Goal: Obtain resource: Download file/media

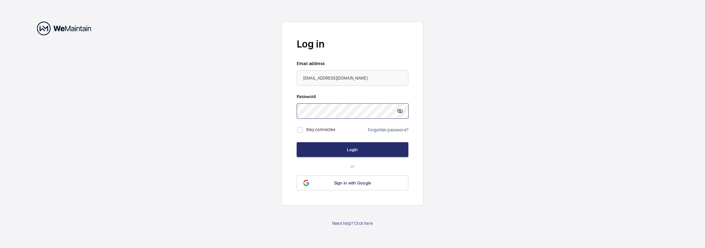
click at [297, 142] on button "Login" at bounding box center [353, 149] width 112 height 15
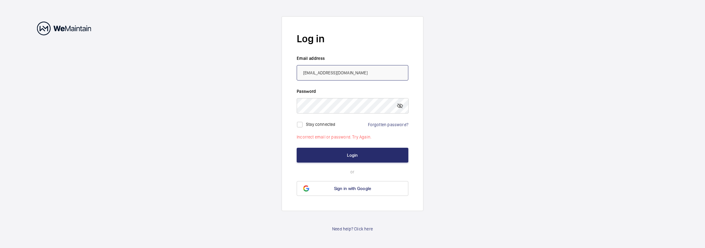
click at [327, 72] on input "[EMAIL_ADDRESS][DOMAIN_NAME]" at bounding box center [353, 72] width 112 height 15
type input "[EMAIL_ADDRESS][DOMAIN_NAME]"
click at [400, 108] on mat-icon at bounding box center [399, 105] width 7 height 7
click at [321, 156] on button "Login" at bounding box center [353, 155] width 112 height 15
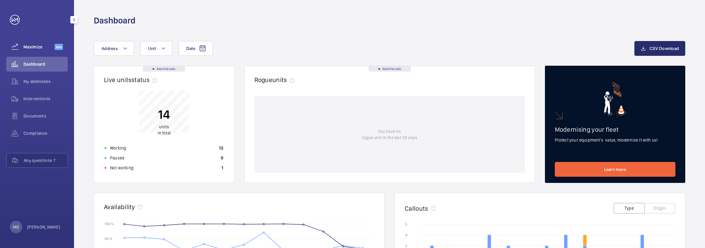
click at [38, 49] on span "Maximize" at bounding box center [38, 47] width 31 height 6
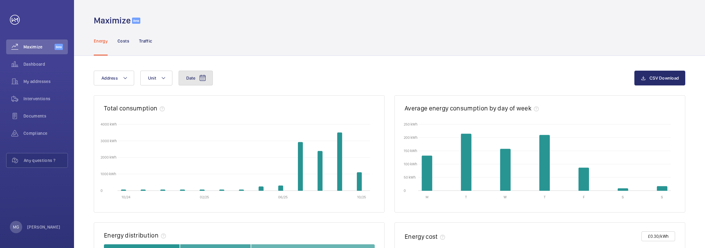
click at [199, 78] on mat-icon at bounding box center [202, 77] width 7 height 7
click at [195, 124] on mat-icon at bounding box center [194, 122] width 7 height 7
click at [196, 122] on mat-icon at bounding box center [194, 122] width 7 height 7
click at [239, 150] on span "1" at bounding box center [241, 149] width 12 height 12
type input "[DATE]"
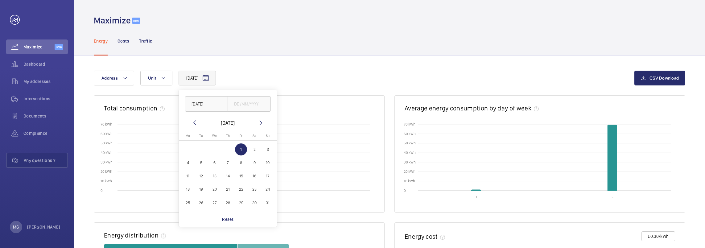
click at [260, 121] on mat-icon at bounding box center [260, 122] width 7 height 7
click at [257, 101] on input "text" at bounding box center [248, 103] width 43 height 15
click at [218, 162] on span "8" at bounding box center [214, 163] width 12 height 12
type input "08/10/2025"
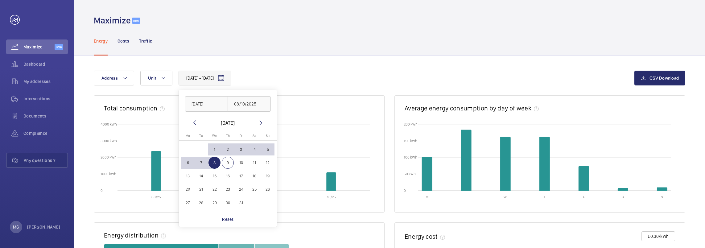
click at [534, 78] on div "[DATE] - [DATE] [DATE] [DATE] [DATE] [DATE] Mo [DATE] Tu [DATE] We [DATE] Th [D…" at bounding box center [364, 78] width 540 height 15
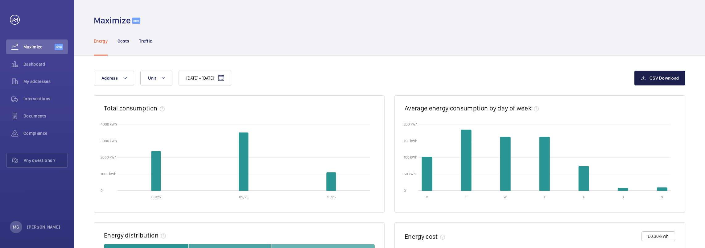
click at [666, 79] on span "CSV Download" at bounding box center [663, 78] width 29 height 5
click at [142, 41] on p "Traffic" at bounding box center [145, 41] width 13 height 6
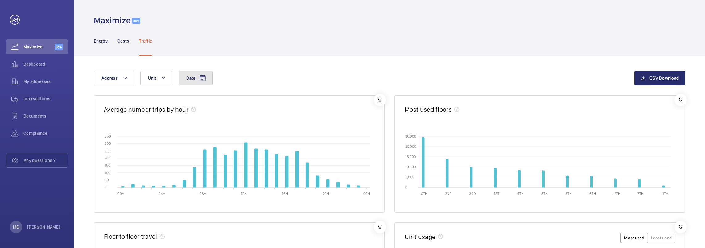
click at [203, 80] on mat-icon at bounding box center [202, 77] width 7 height 7
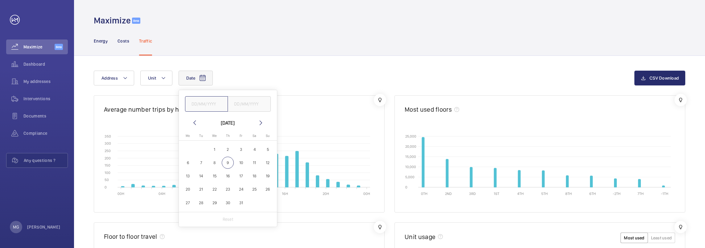
click at [192, 100] on input "text" at bounding box center [206, 103] width 43 height 15
click at [194, 119] on mat-icon at bounding box center [194, 122] width 7 height 7
click at [240, 149] on span "1" at bounding box center [241, 149] width 12 height 12
type input "[DATE]"
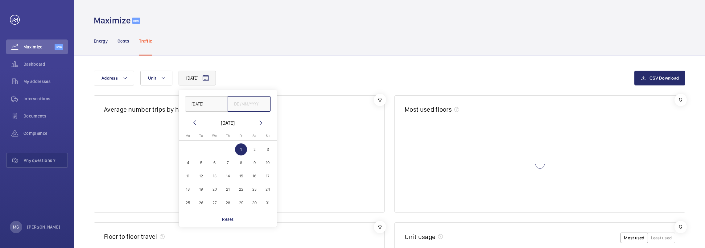
click at [255, 104] on input "text" at bounding box center [248, 103] width 43 height 15
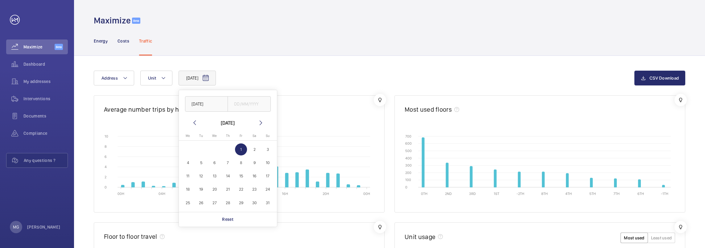
click at [260, 122] on mat-icon at bounding box center [260, 122] width 7 height 7
click at [212, 162] on span "8" at bounding box center [214, 163] width 12 height 12
type input "08/10/2025"
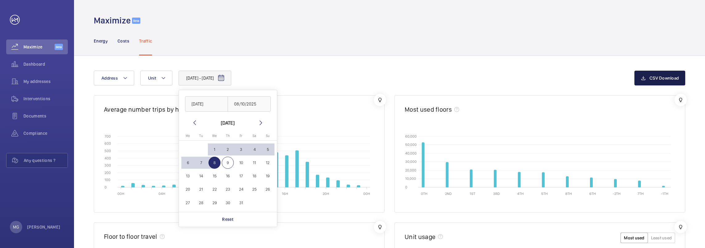
click at [658, 78] on span "CSV Download" at bounding box center [663, 78] width 29 height 5
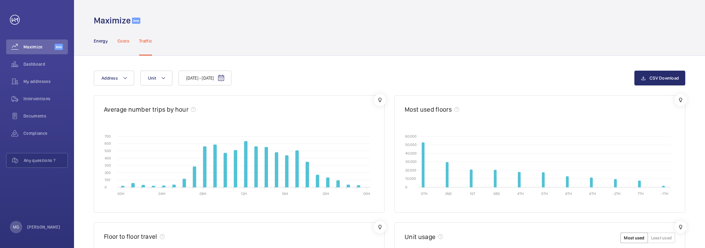
click at [125, 42] on p "Costs" at bounding box center [123, 41] width 12 height 6
